Goal: Find specific page/section: Find specific page/section

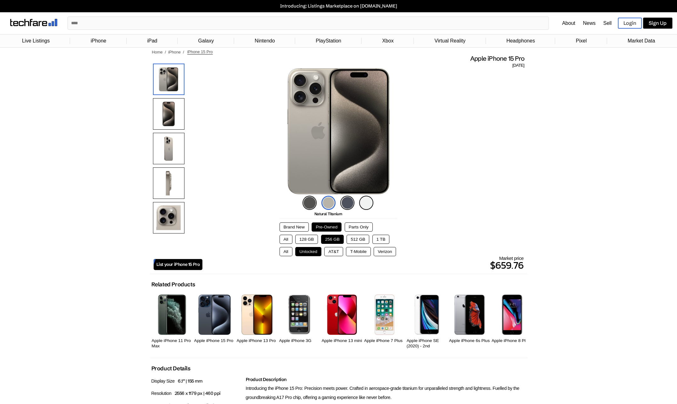
click at [38, 40] on link "Live Listings" at bounding box center [36, 41] width 34 height 12
